Goal: Obtain resource: Download file/media

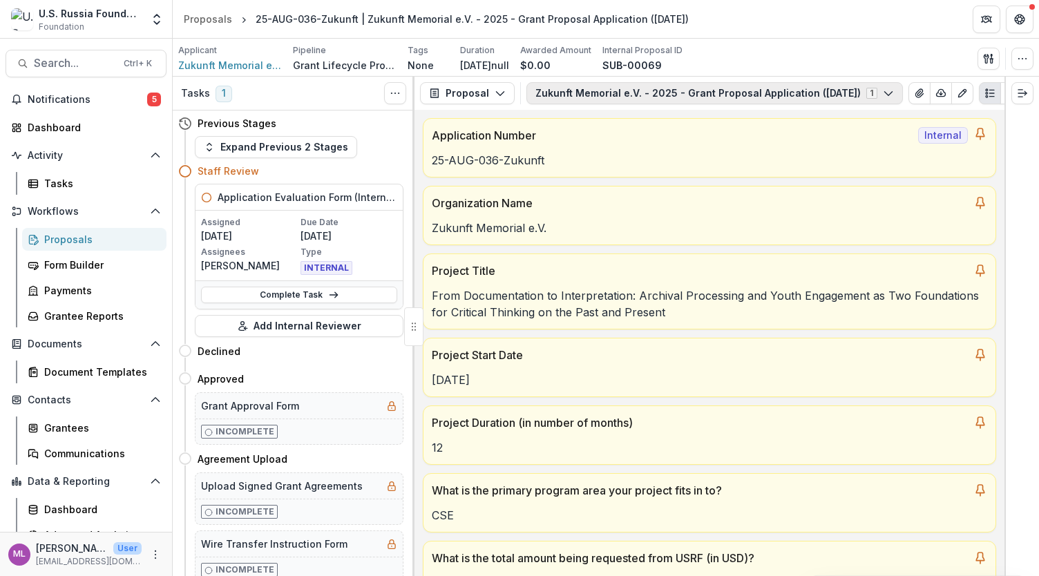
click at [894, 93] on icon "button" at bounding box center [888, 93] width 11 height 11
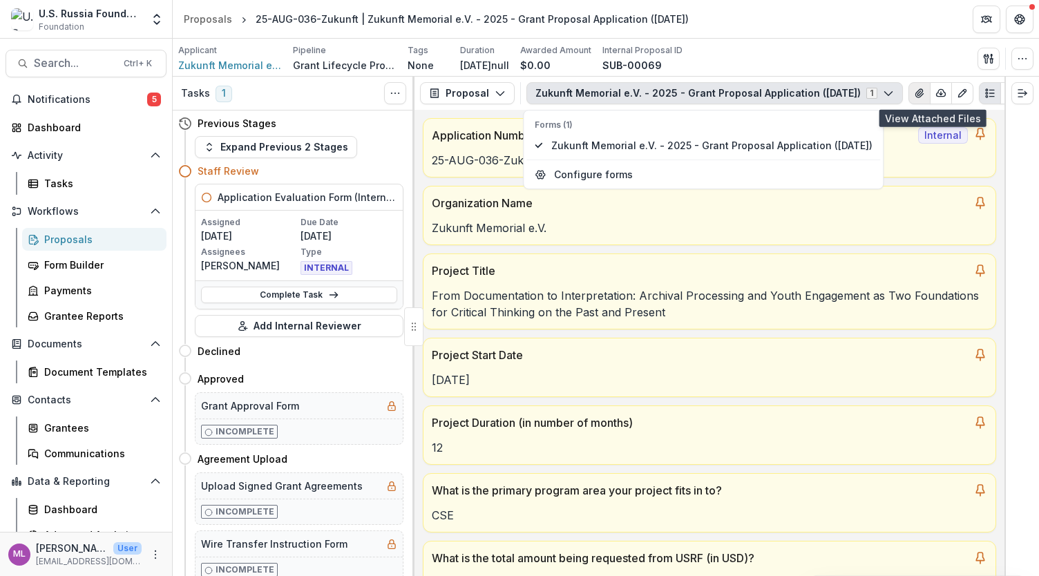
click at [925, 94] on icon "View Attached Files" at bounding box center [919, 93] width 11 height 11
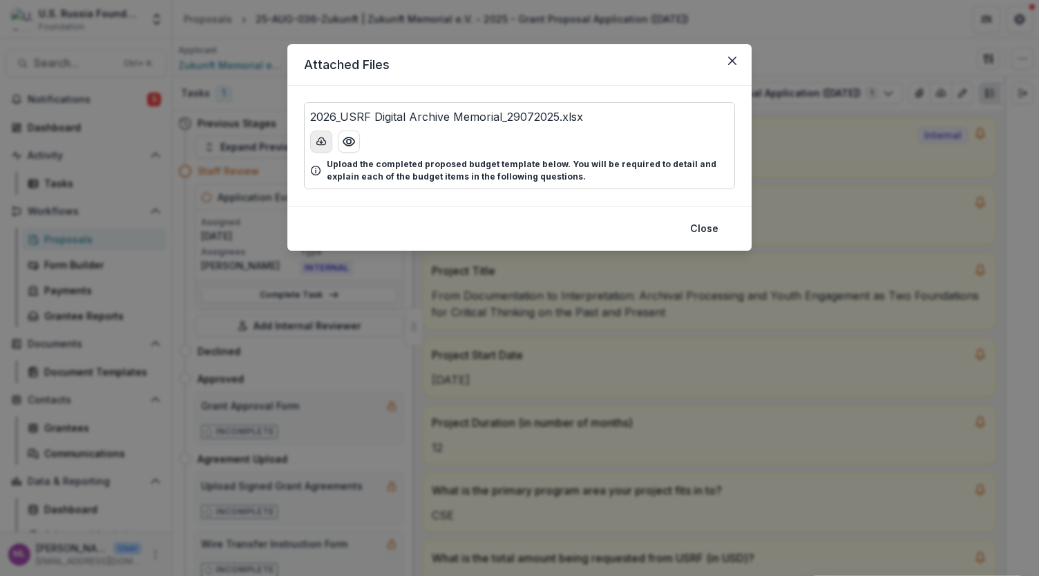
click at [321, 146] on icon "download-button" at bounding box center [321, 141] width 11 height 11
click at [704, 222] on button "Close" at bounding box center [704, 229] width 45 height 22
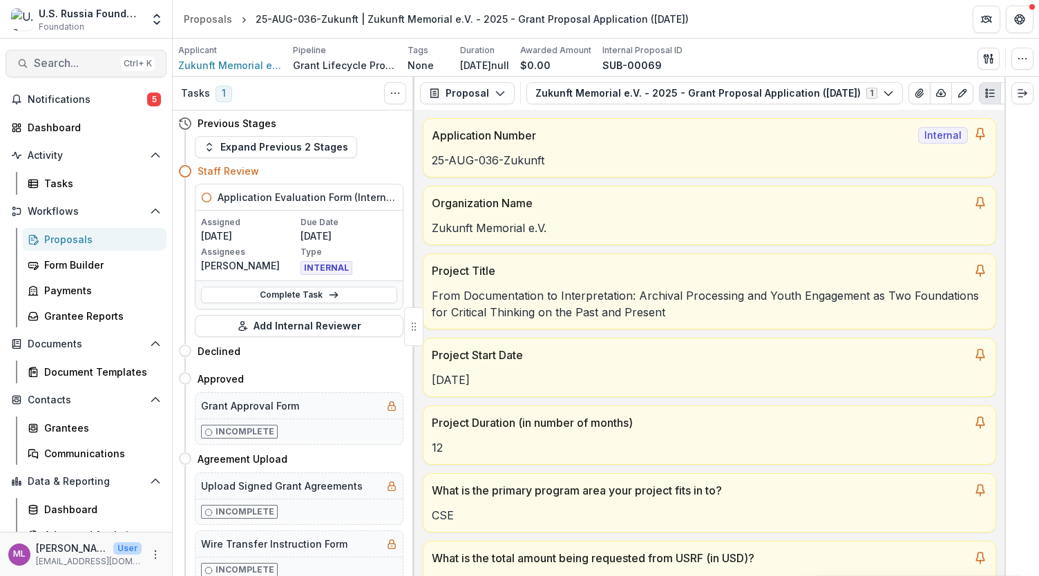
click at [46, 67] on span "Search..." at bounding box center [75, 63] width 82 height 13
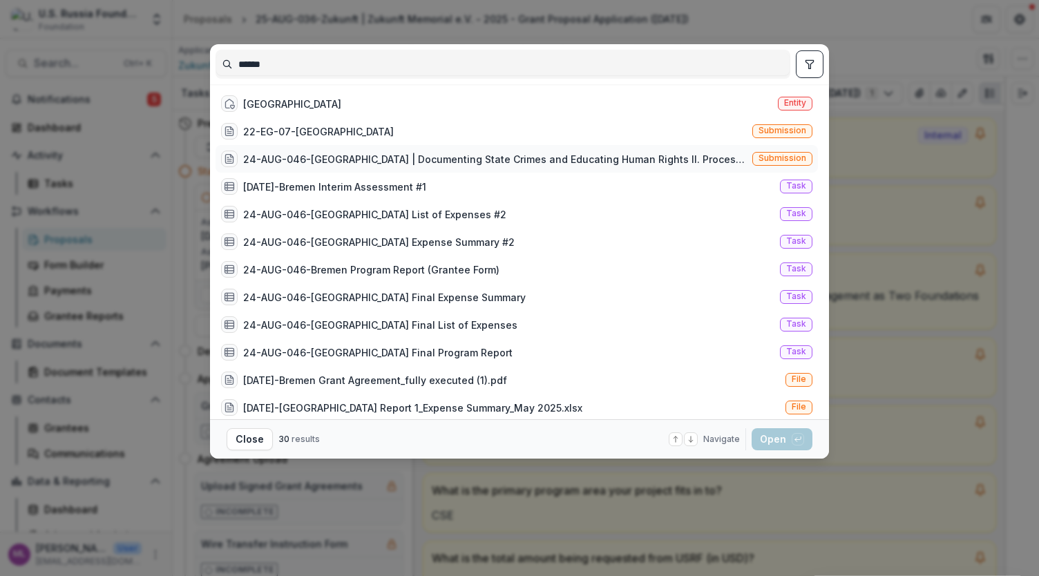
type input "******"
click at [292, 154] on div "24-AUG-046-Bremen | Documenting State Crimes and Educating Human Rights II. Pro…" at bounding box center [495, 159] width 504 height 15
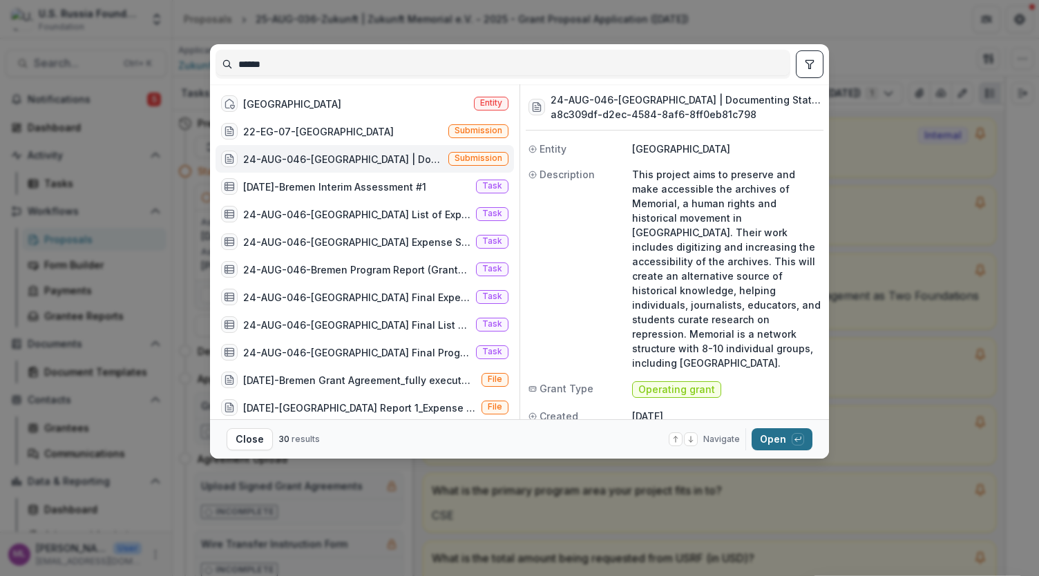
click at [786, 435] on button "Open with enter key" at bounding box center [781, 439] width 61 height 22
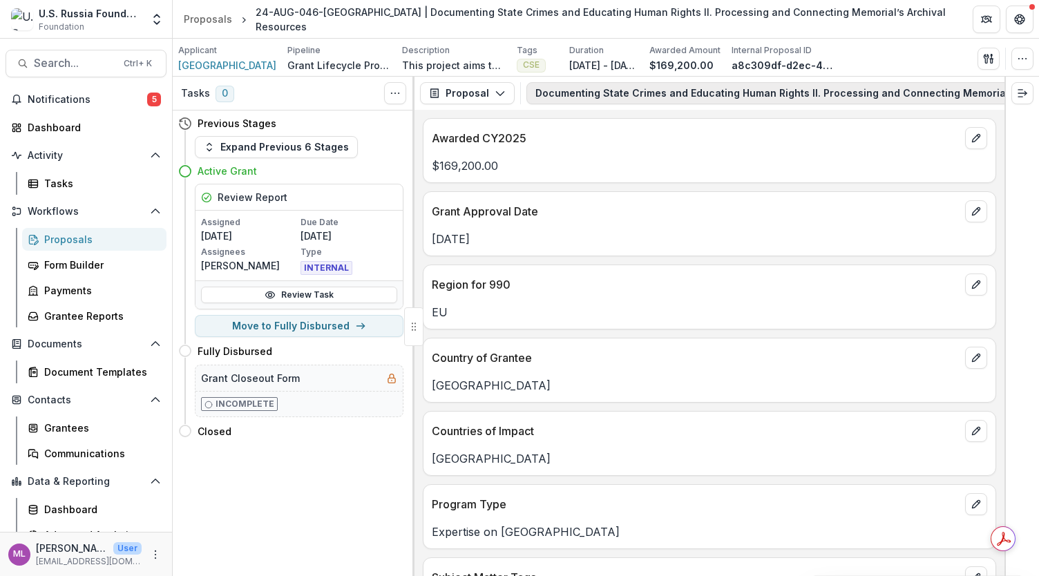
click at [610, 96] on button "Documenting State Crimes and Educating Human Rights II. Processing and Connecti…" at bounding box center [841, 93] width 630 height 22
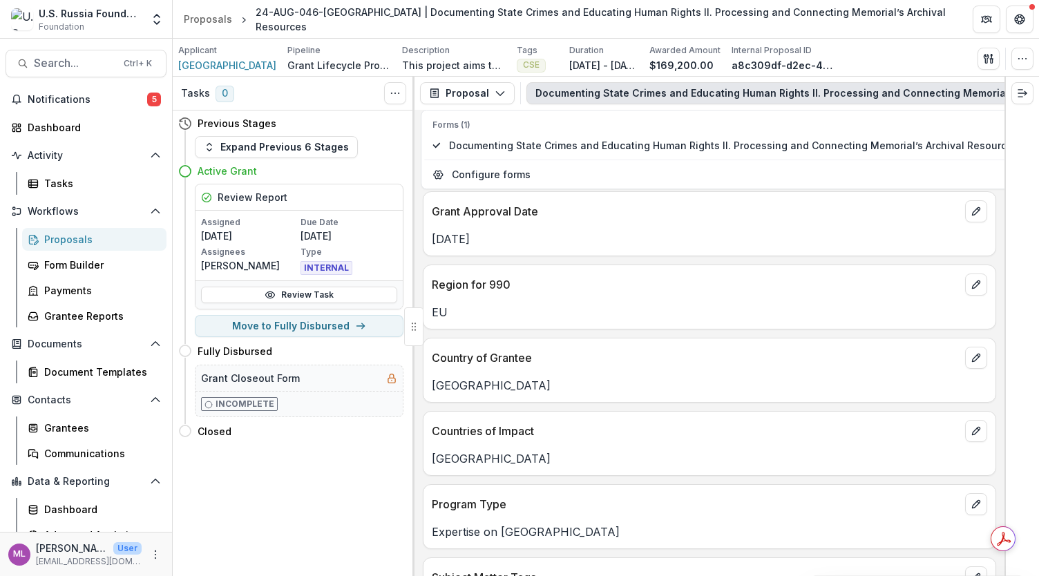
click at [610, 96] on button "Documenting State Crimes and Educating Human Rights II. Processing and Connecti…" at bounding box center [841, 93] width 630 height 22
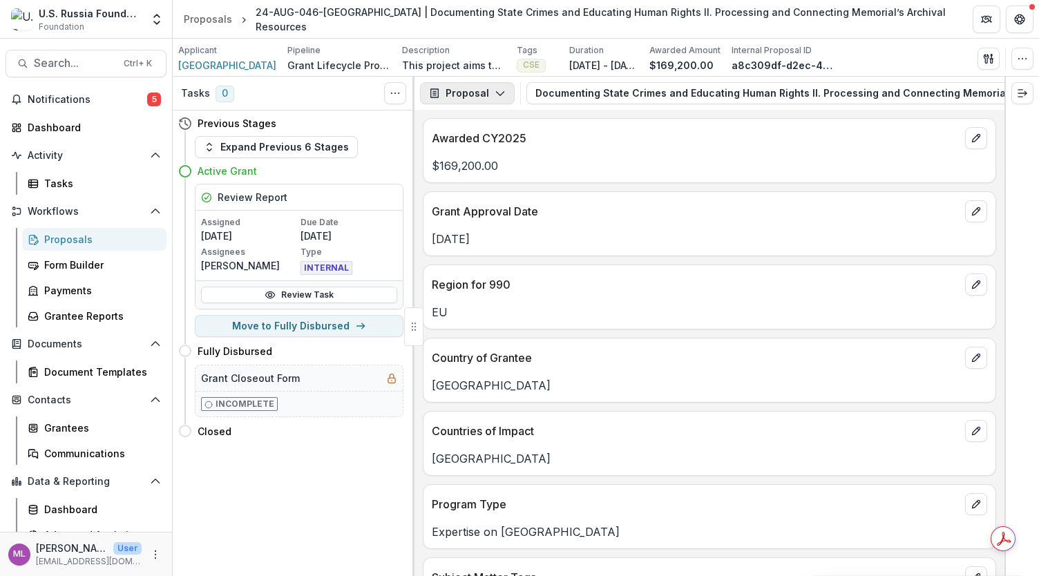
click at [497, 102] on button "Proposal" at bounding box center [467, 93] width 95 height 22
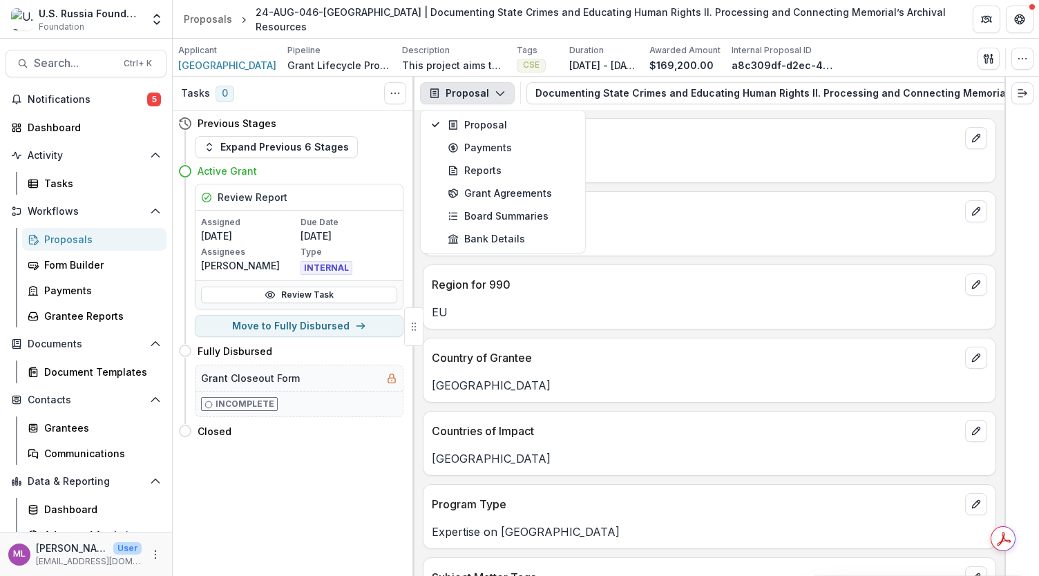
click at [497, 102] on button "Proposal" at bounding box center [467, 93] width 95 height 22
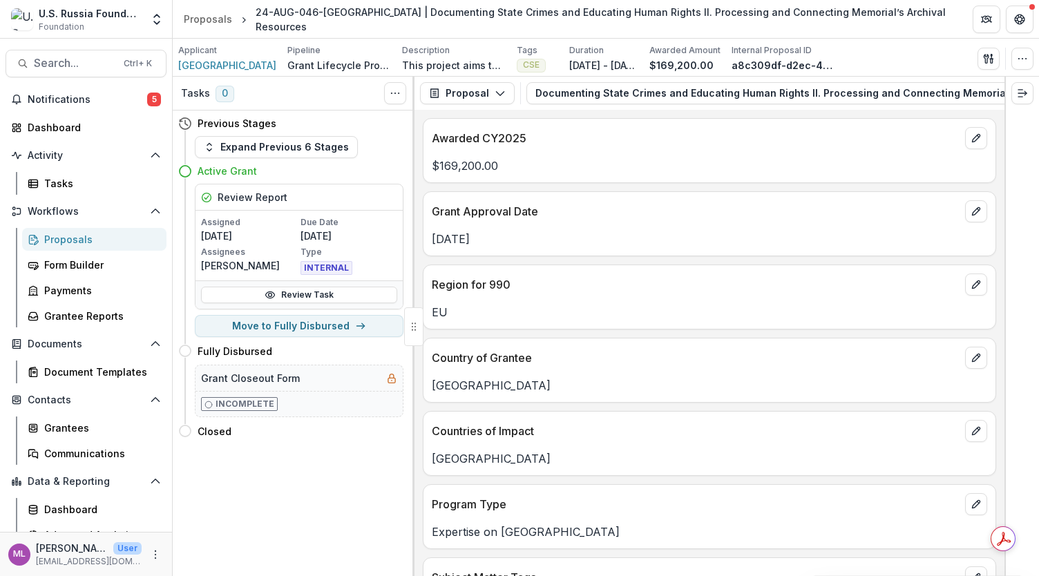
click at [663, 66] on p "$169,200.00" at bounding box center [681, 65] width 64 height 15
click at [1019, 97] on line "Expand right" at bounding box center [1020, 97] width 4 height 0
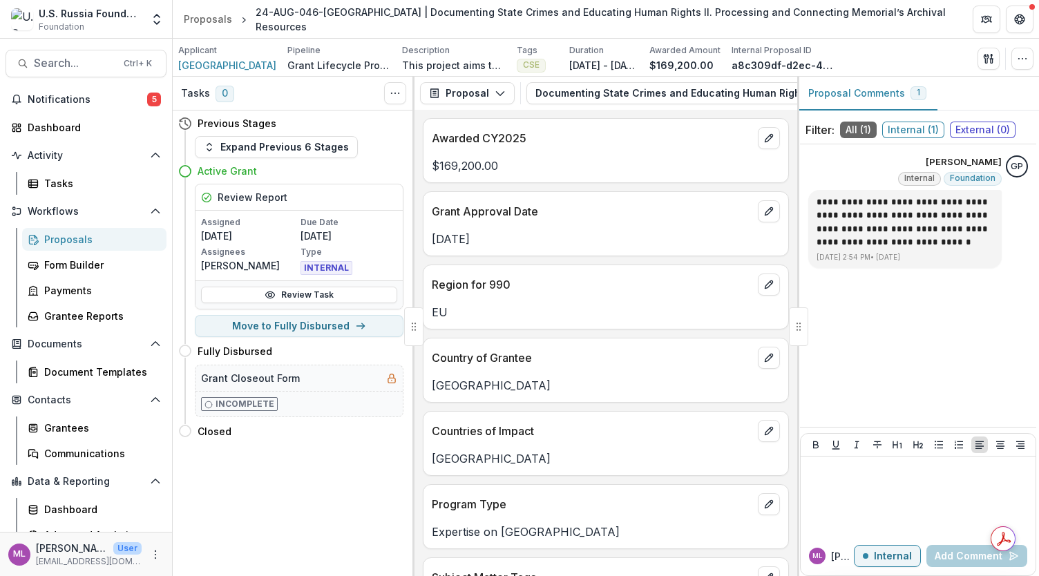
click at [656, 306] on p "EU" at bounding box center [606, 312] width 348 height 17
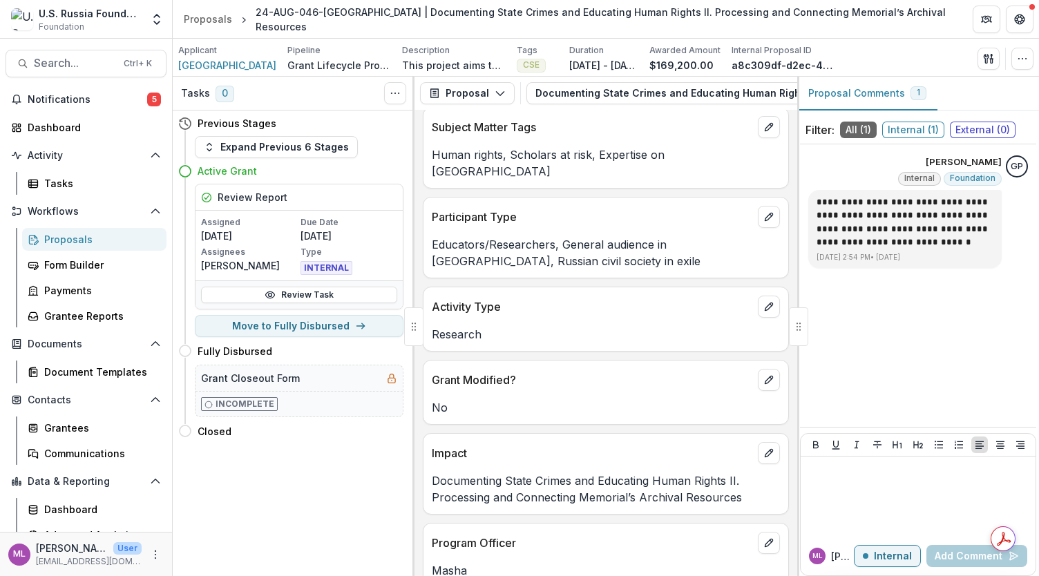
scroll to position [243, 0]
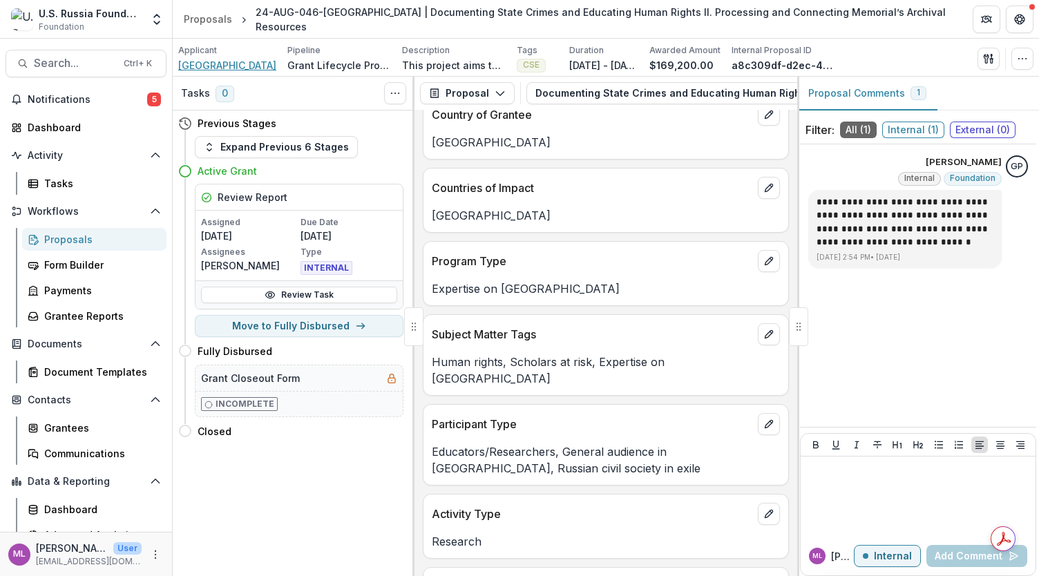
click at [258, 62] on span "University of Bremen" at bounding box center [227, 65] width 98 height 15
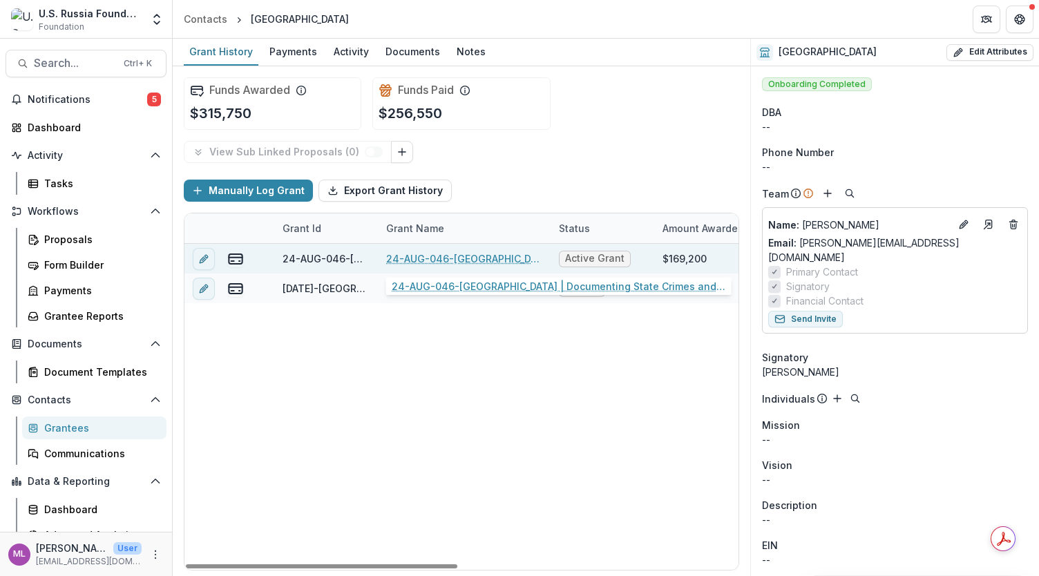
click at [445, 260] on link "24-AUG-046-Bremen | Documenting State Crimes and Educating Human Rights II. Pro…" at bounding box center [464, 258] width 156 height 15
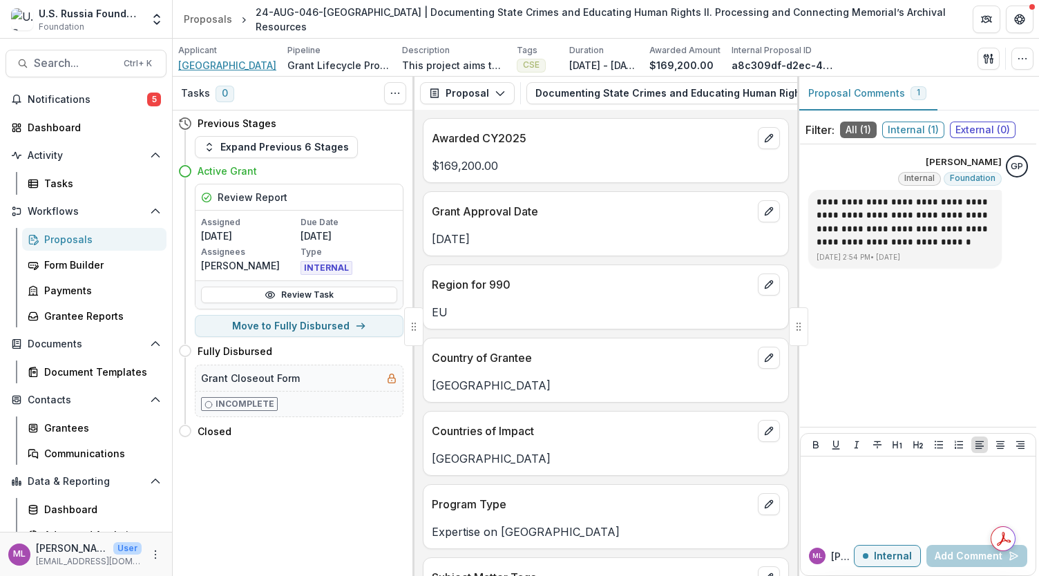
click at [232, 63] on span "University of Bremen" at bounding box center [227, 65] width 98 height 15
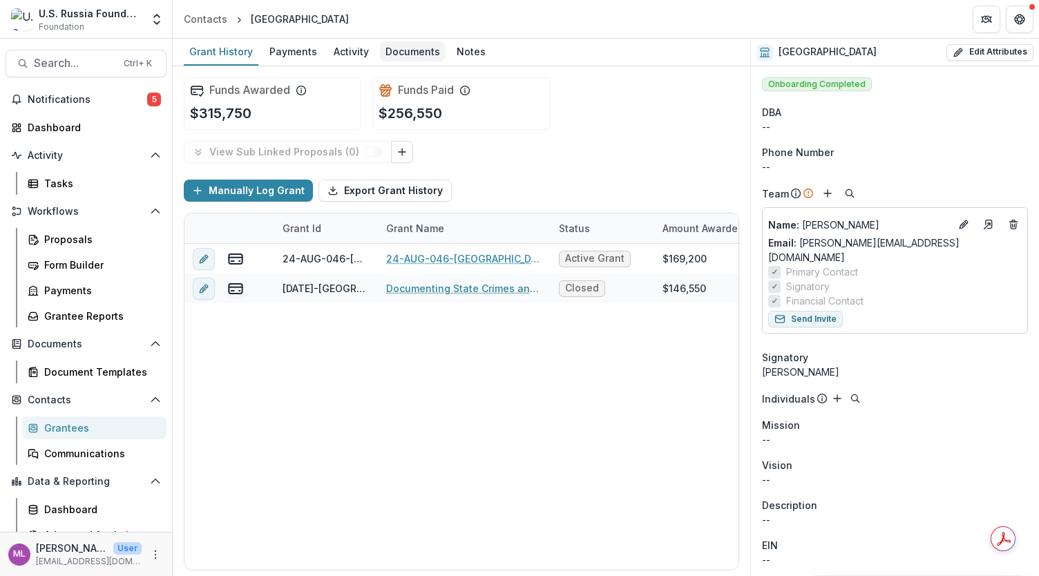
click at [392, 50] on div "Documents" at bounding box center [413, 51] width 66 height 20
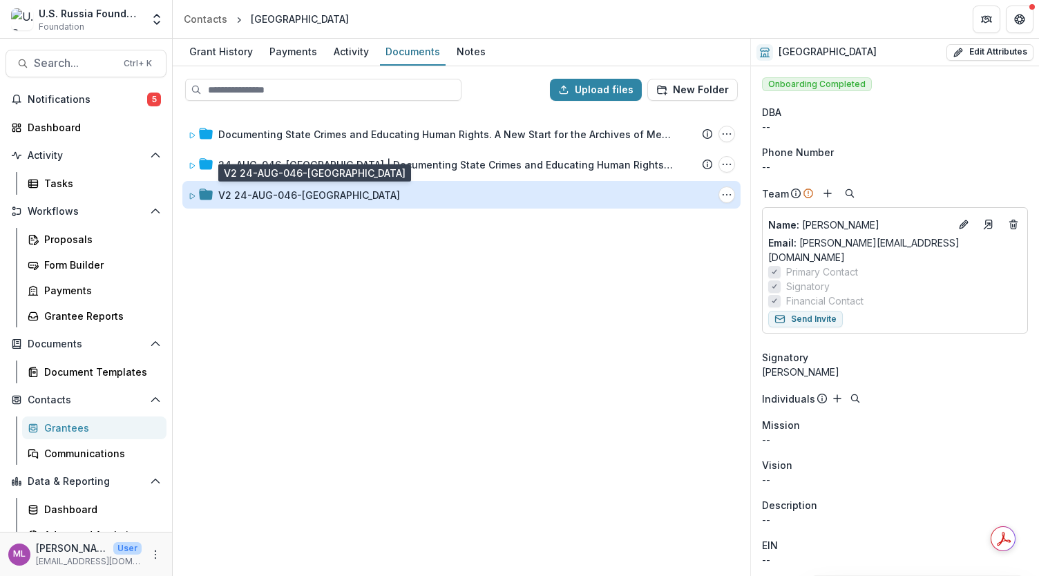
click at [280, 194] on div "V2 24-AUG-046-Bremen" at bounding box center [309, 195] width 182 height 15
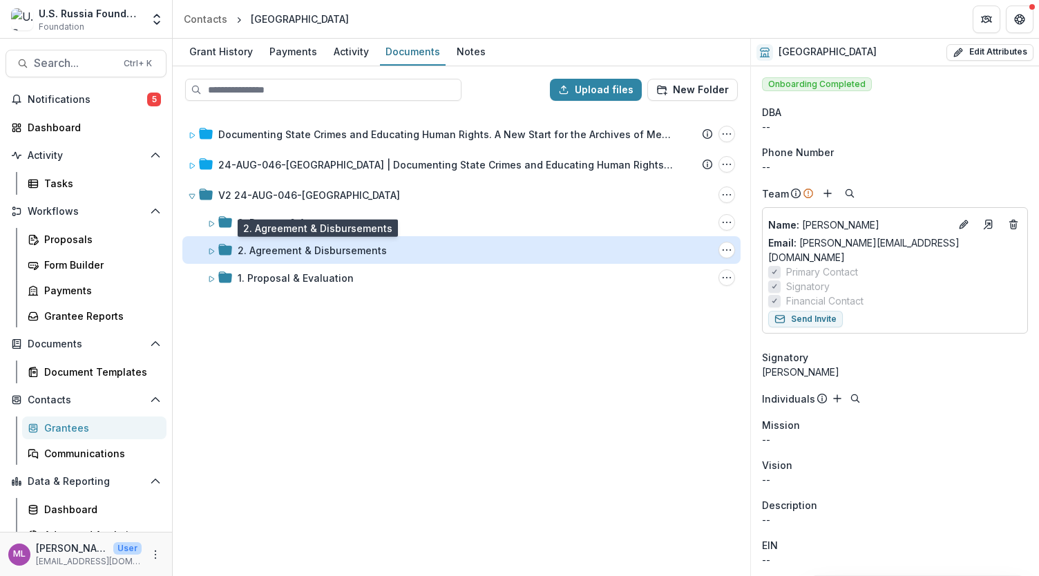
click at [269, 247] on div "2. Agreement & Disbursements" at bounding box center [312, 250] width 149 height 15
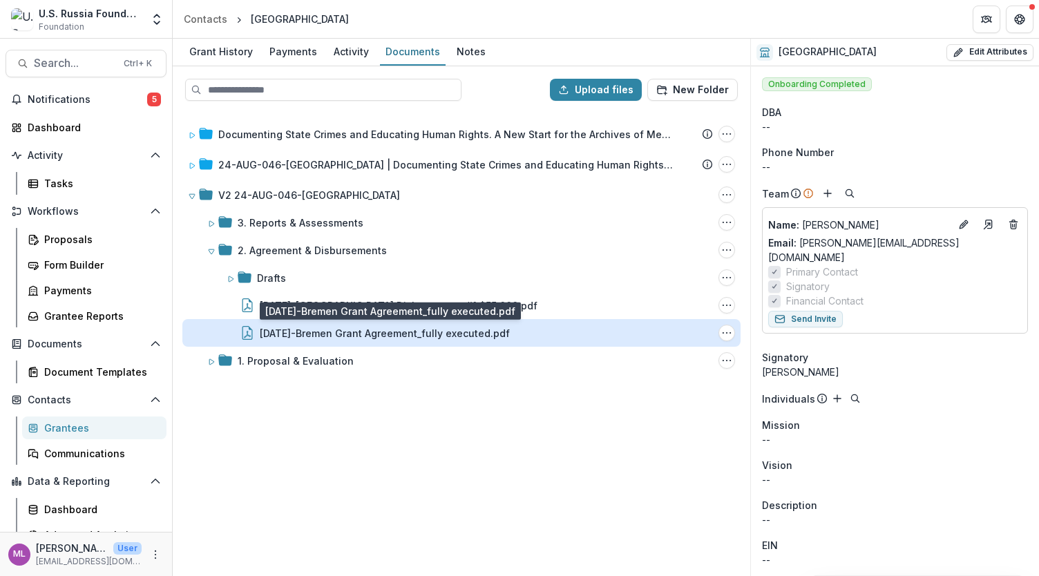
click at [488, 334] on div "24-AUG-46-Bremen Grant Agreement_fully executed.pdf" at bounding box center [385, 333] width 250 height 15
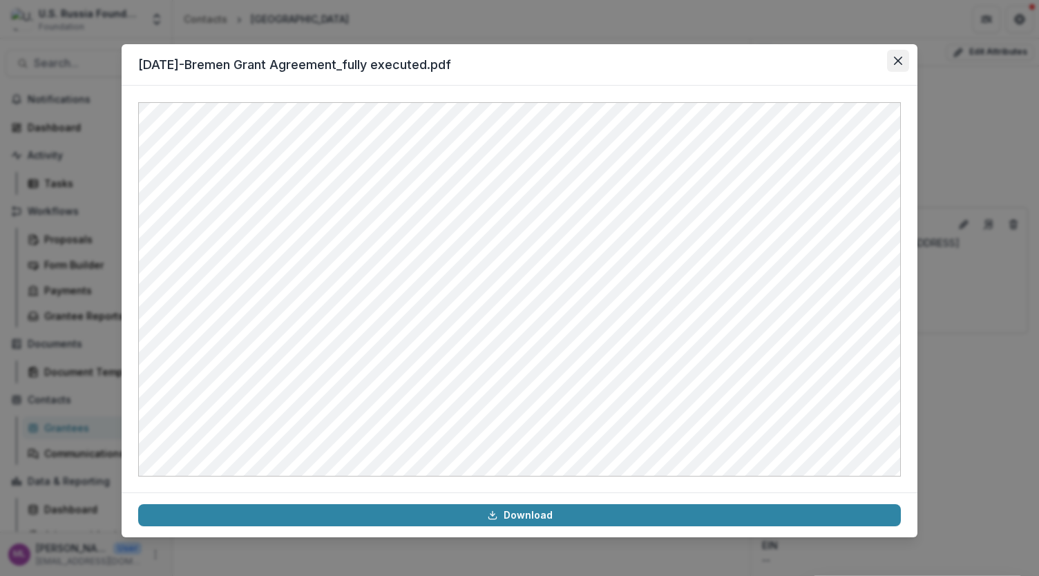
click at [900, 61] on icon "Close" at bounding box center [898, 61] width 8 height 8
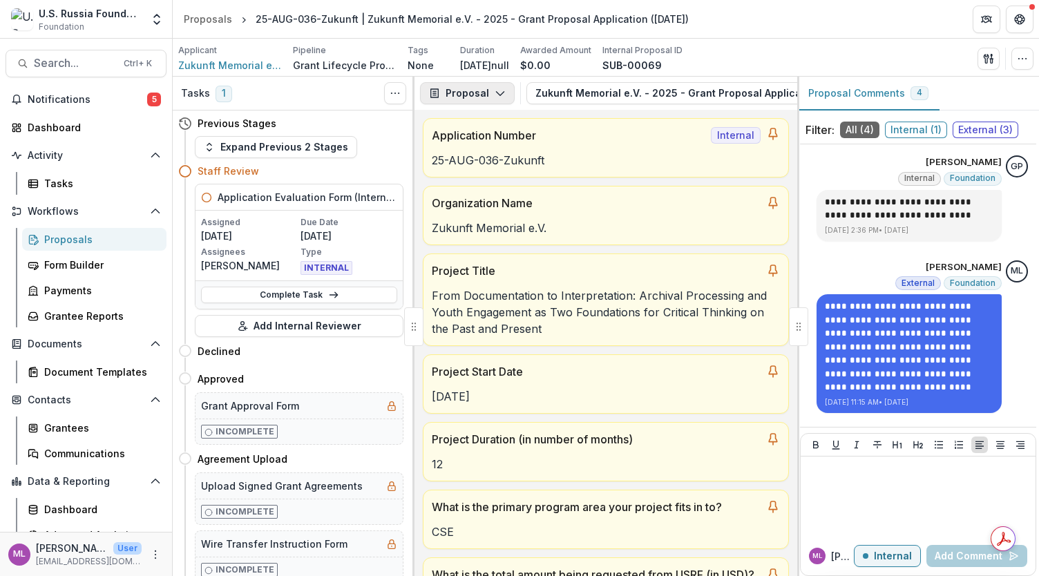
click at [497, 96] on icon "button" at bounding box center [500, 93] width 11 height 11
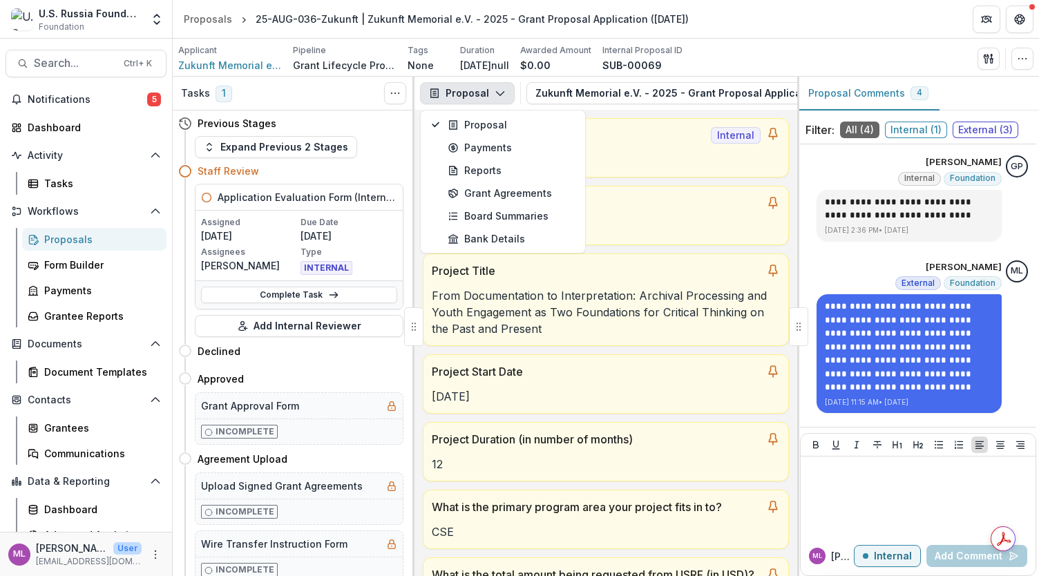
click at [497, 96] on icon "button" at bounding box center [500, 93] width 11 height 11
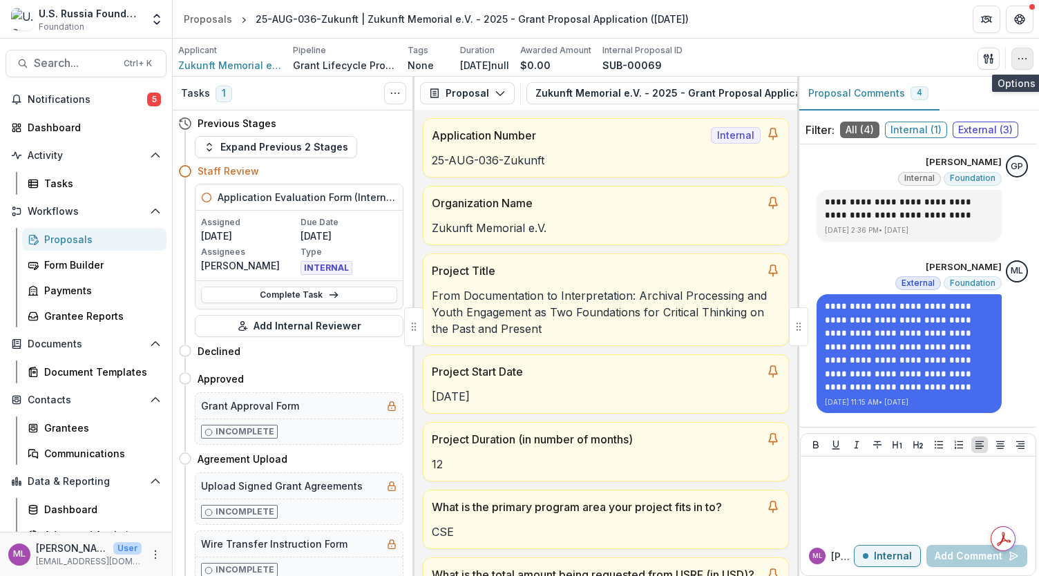
click at [1026, 64] on button "button" at bounding box center [1022, 59] width 22 height 22
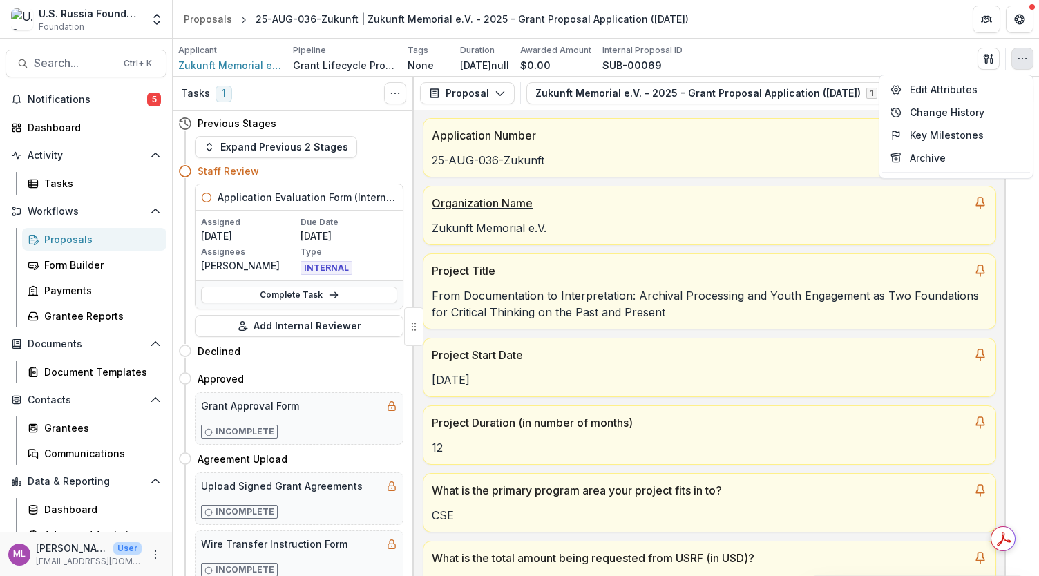
click at [780, 216] on div "Zukunft Memorial e.V." at bounding box center [709, 223] width 572 height 25
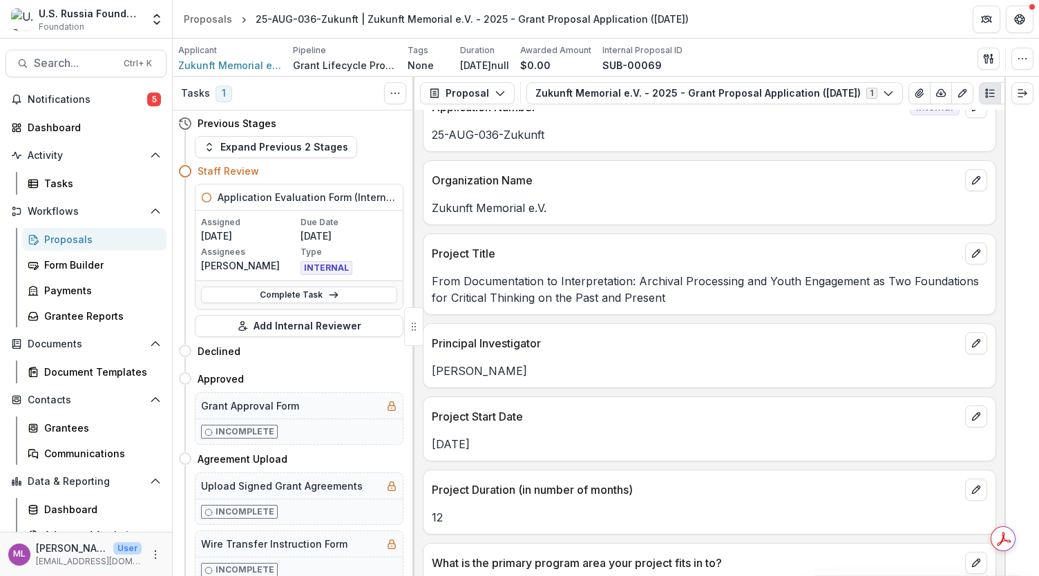
scroll to position [883, 0]
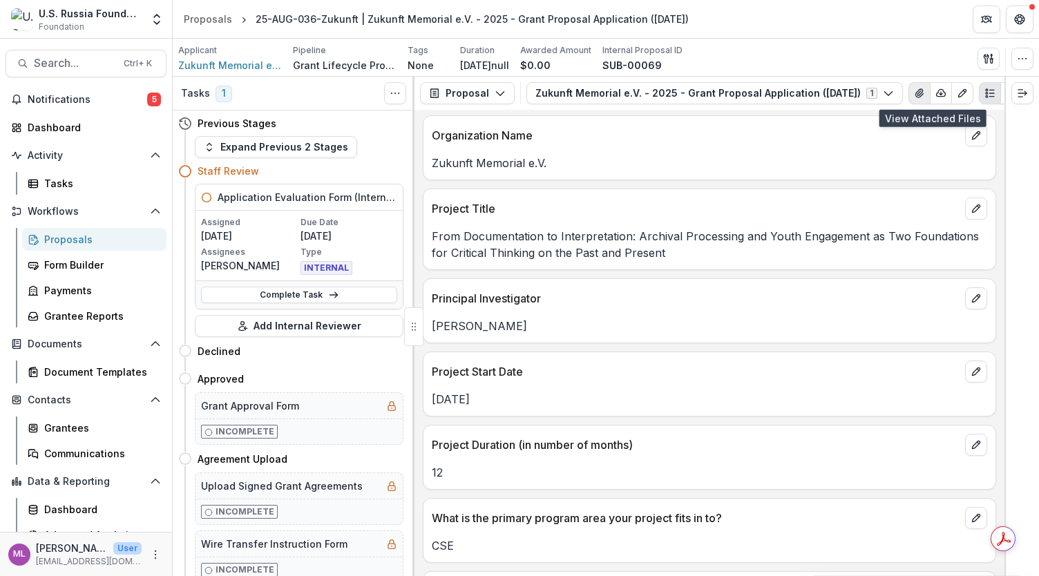
click at [925, 94] on icon "View Attached Files" at bounding box center [919, 93] width 11 height 11
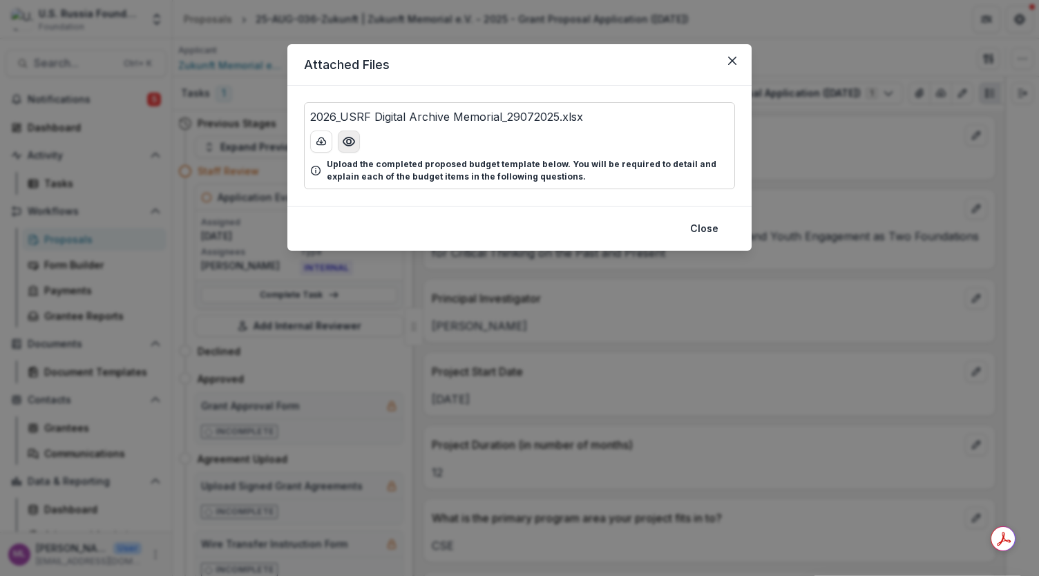
click at [353, 140] on icon "Preview 2026_USRF Digital Archive Memorial_29072025.xlsx" at bounding box center [349, 142] width 14 height 14
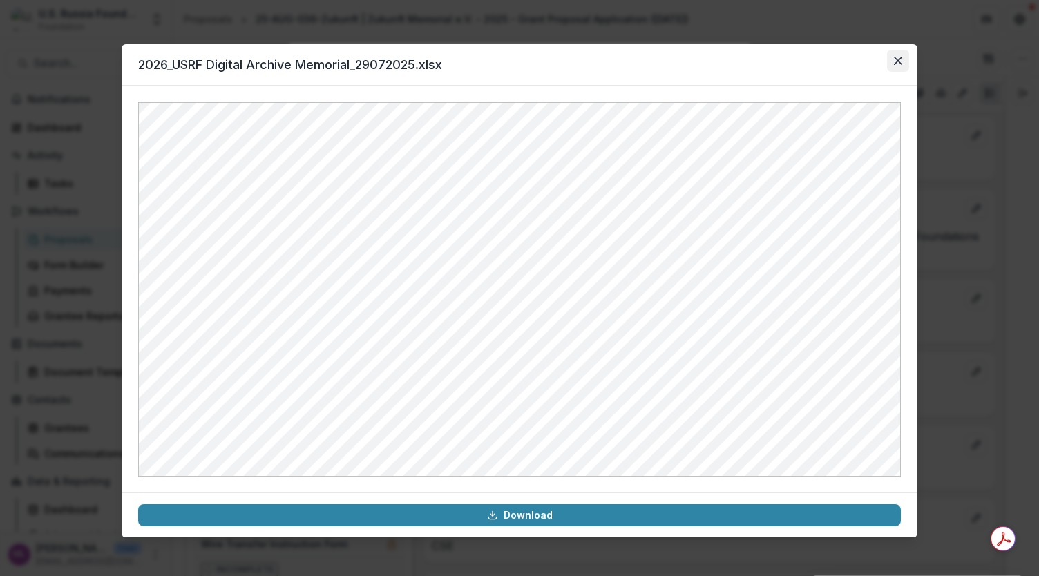
click at [902, 63] on button "Close" at bounding box center [898, 61] width 22 height 22
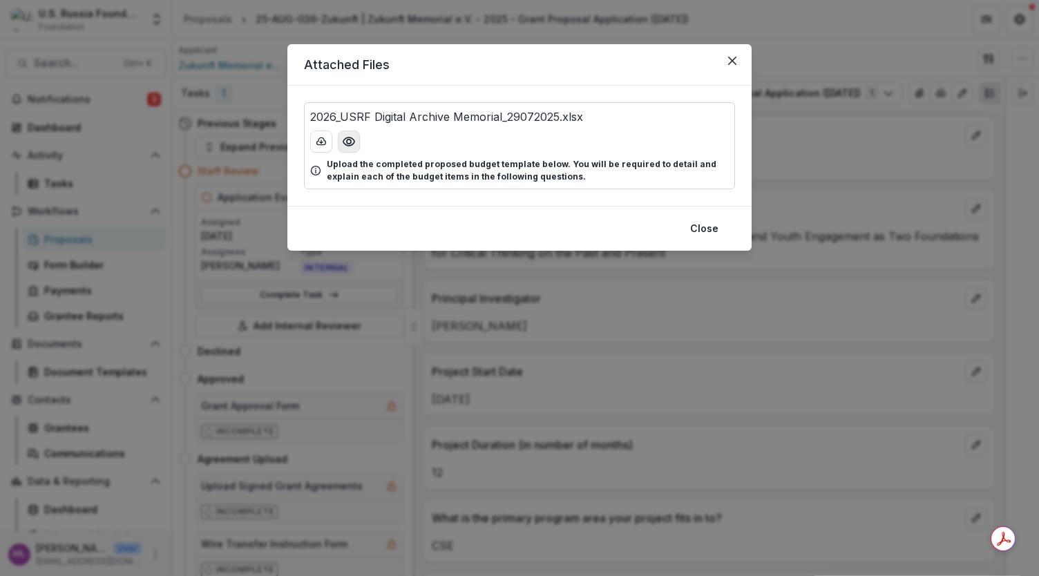
click at [348, 146] on icon "Preview 2026_USRF Digital Archive Memorial_29072025.xlsx" at bounding box center [349, 142] width 14 height 14
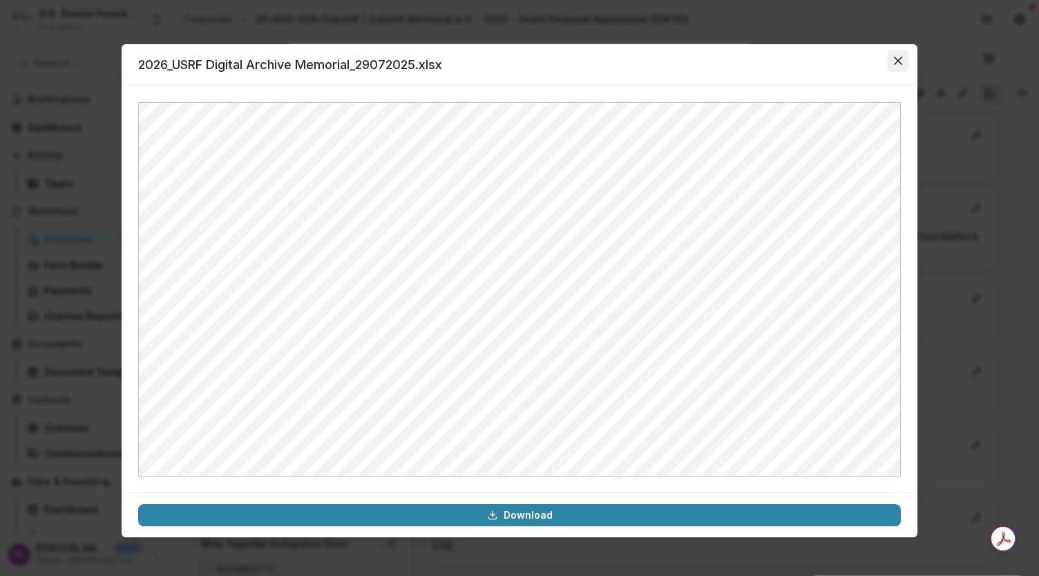
click at [899, 60] on icon "Close" at bounding box center [898, 61] width 8 height 8
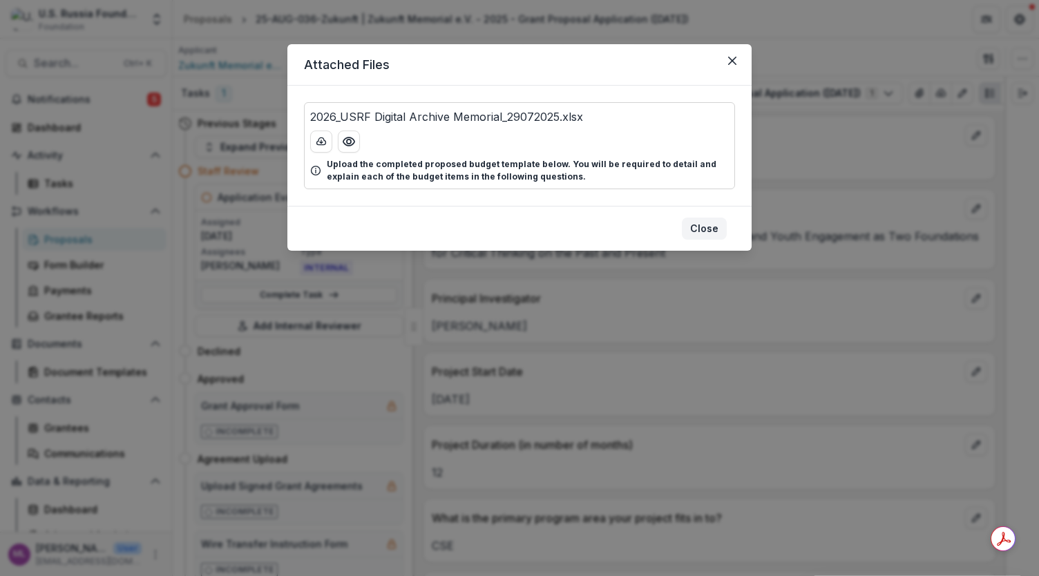
click at [715, 223] on button "Close" at bounding box center [704, 229] width 45 height 22
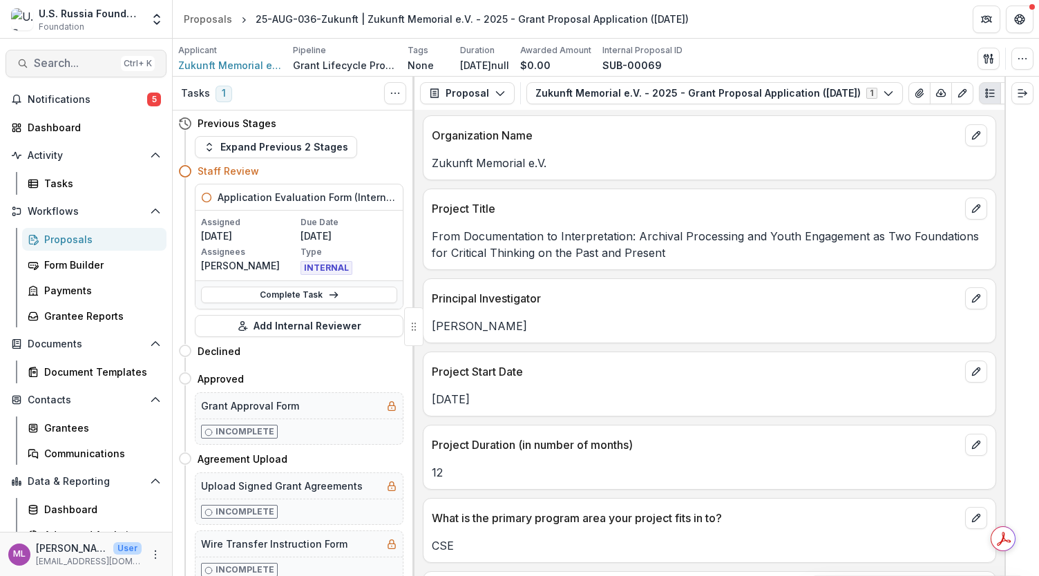
click at [68, 67] on span "Search..." at bounding box center [75, 63] width 82 height 13
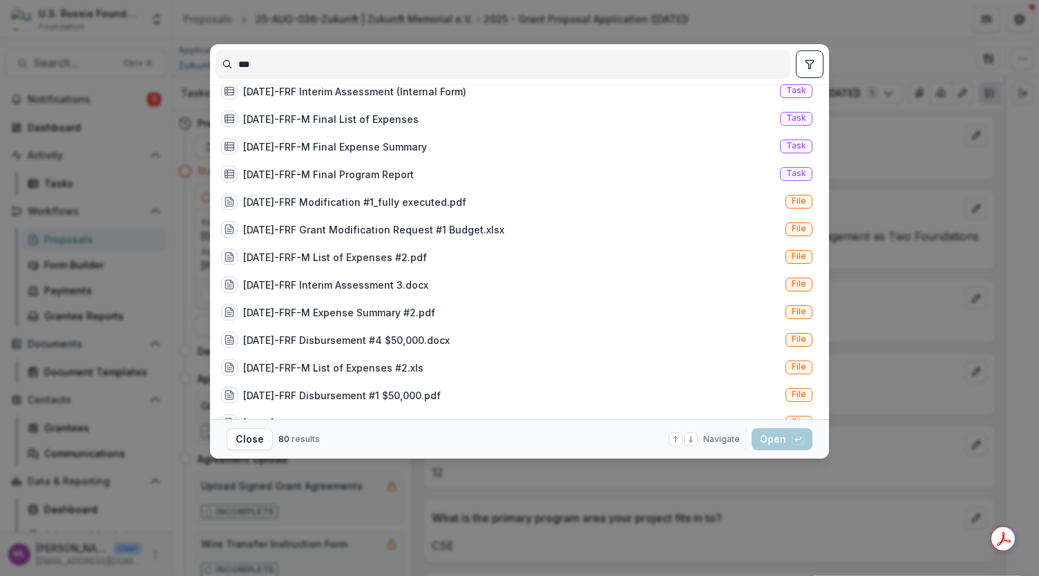
scroll to position [483, 0]
drag, startPoint x: 280, startPoint y: 61, endPoint x: 219, endPoint y: 58, distance: 61.6
click at [219, 58] on input "***" at bounding box center [502, 64] width 573 height 22
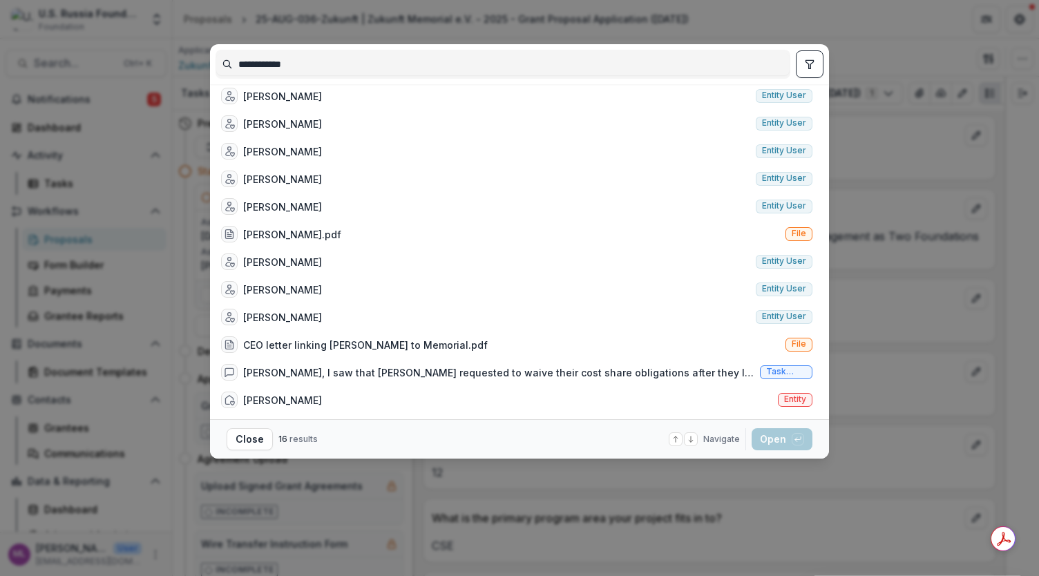
scroll to position [0, 0]
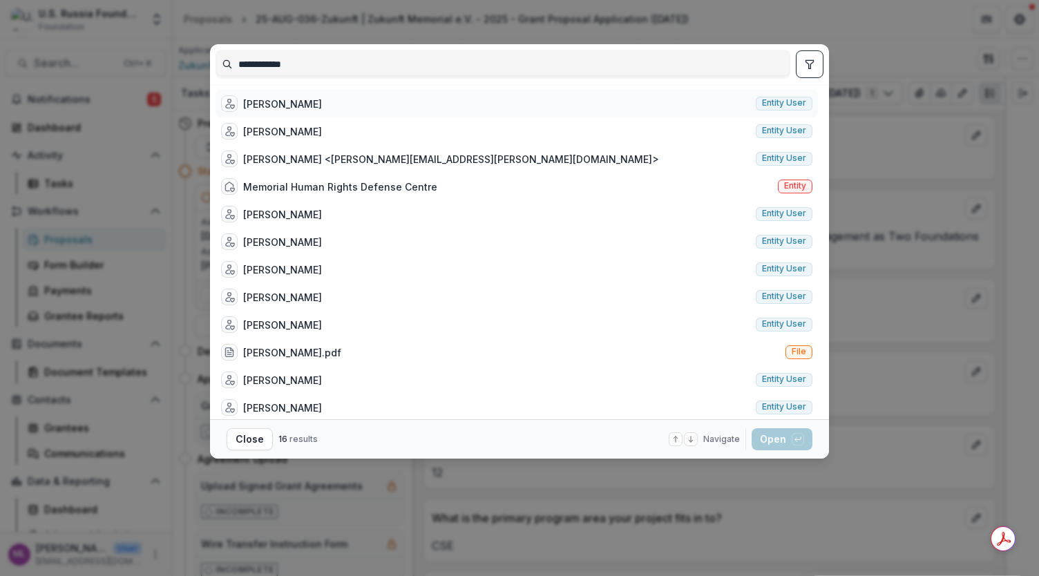
type input "**********"
click at [779, 100] on span "Entity user" at bounding box center [784, 103] width 44 height 10
